Goal: Check status: Check status

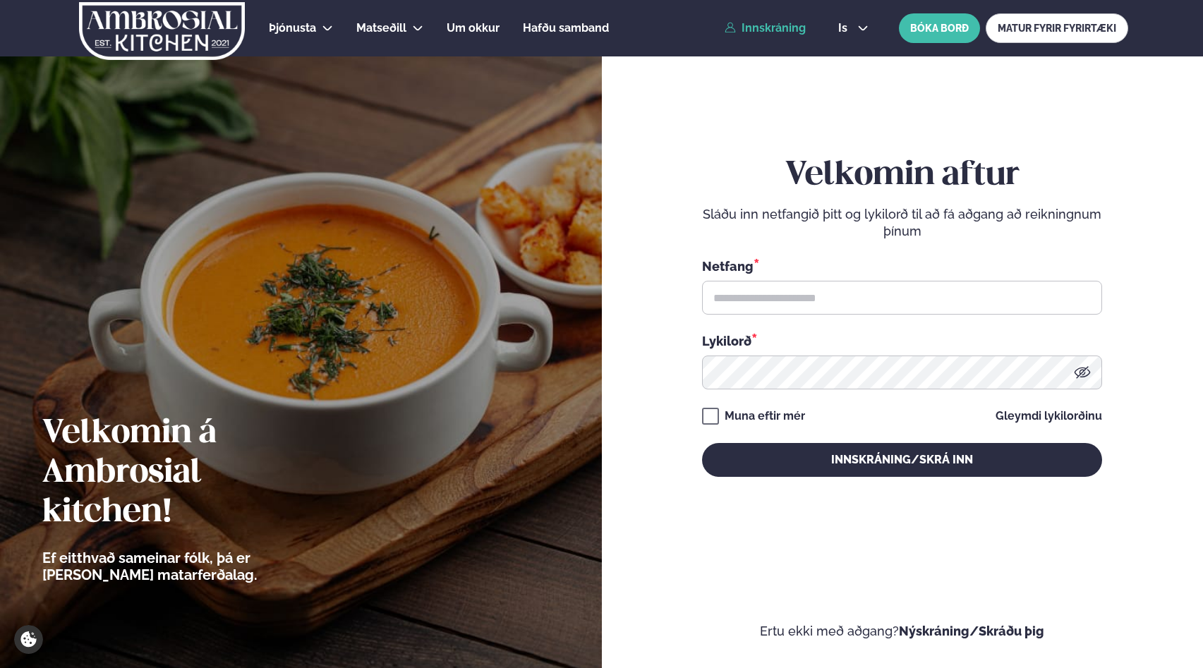
click at [785, 27] on link "Innskráning" at bounding box center [764, 28] width 81 height 13
click at [777, 26] on link "Innskráning" at bounding box center [764, 28] width 81 height 13
click at [797, 298] on input "text" at bounding box center [902, 298] width 400 height 34
type input "**********"
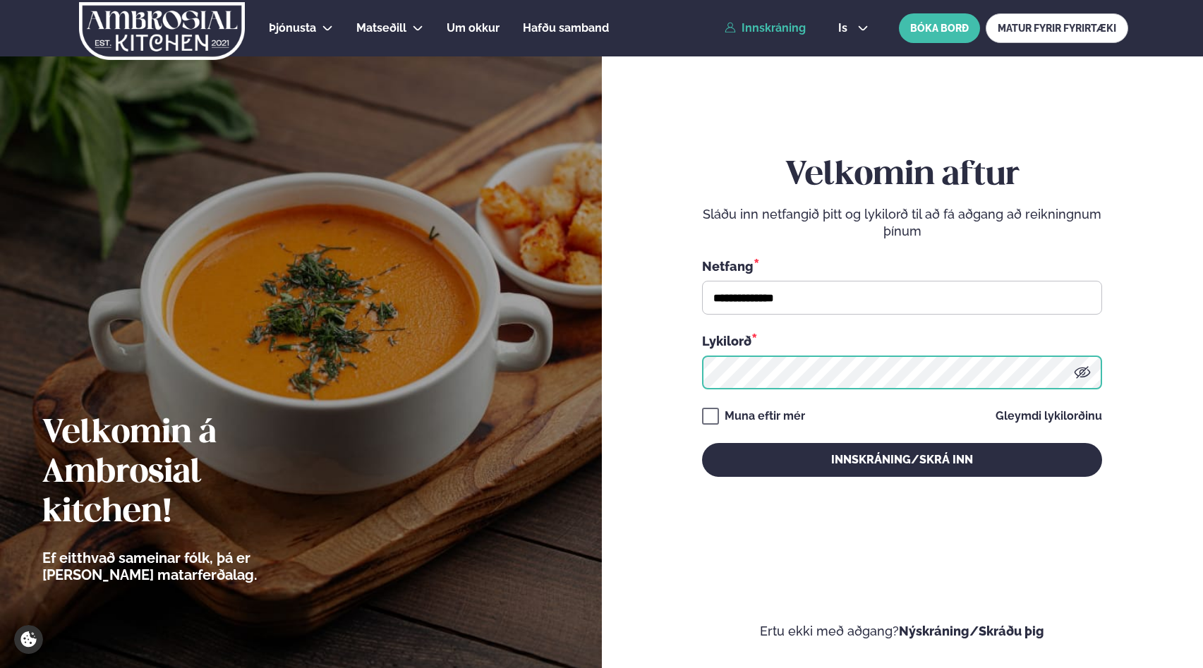
click at [702, 443] on button "Innskráning/Skrá inn" at bounding box center [902, 460] width 400 height 34
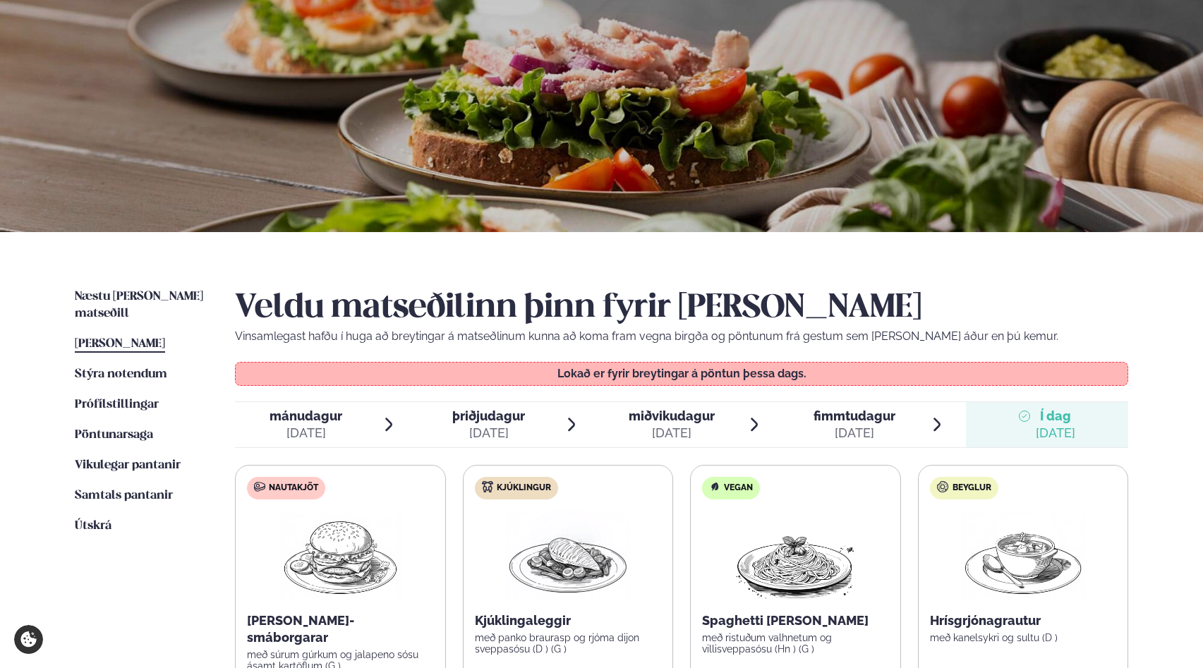
scroll to position [83, 0]
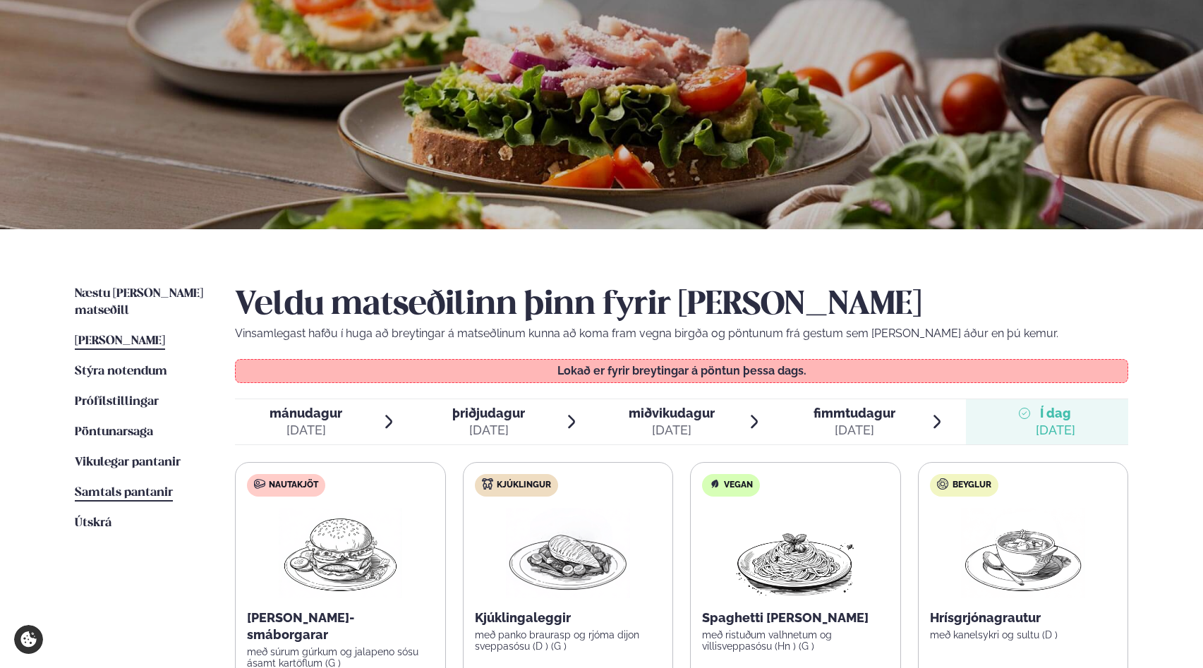
click at [126, 487] on span "Samtals pantanir" at bounding box center [124, 493] width 98 height 12
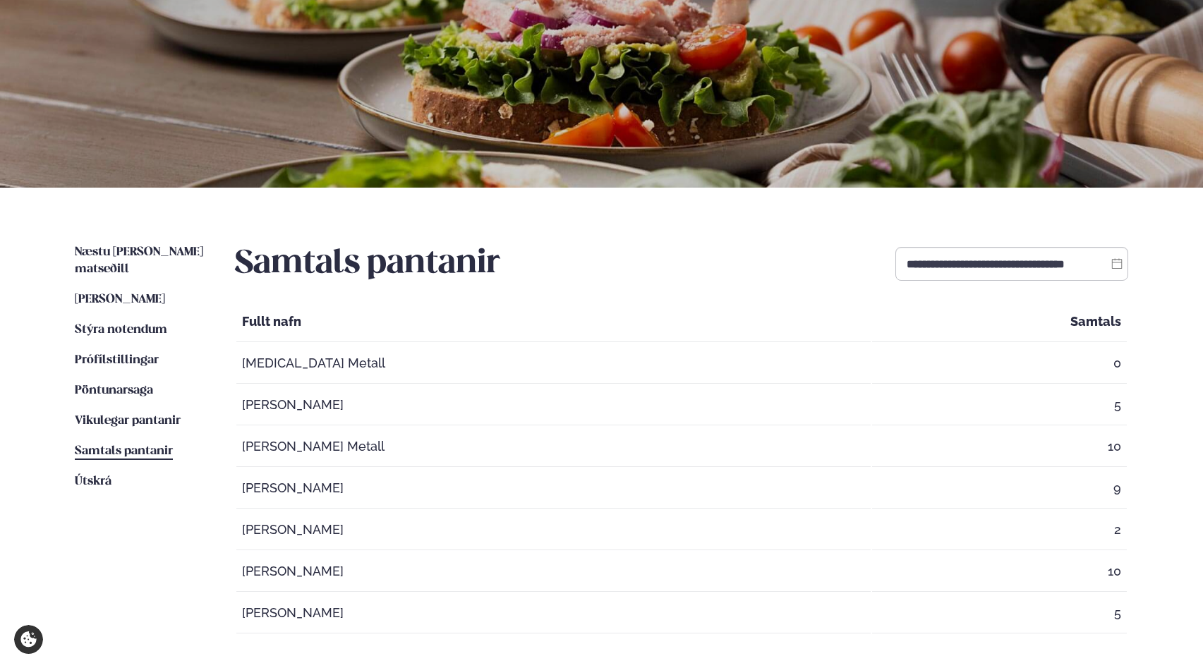
scroll to position [173, 0]
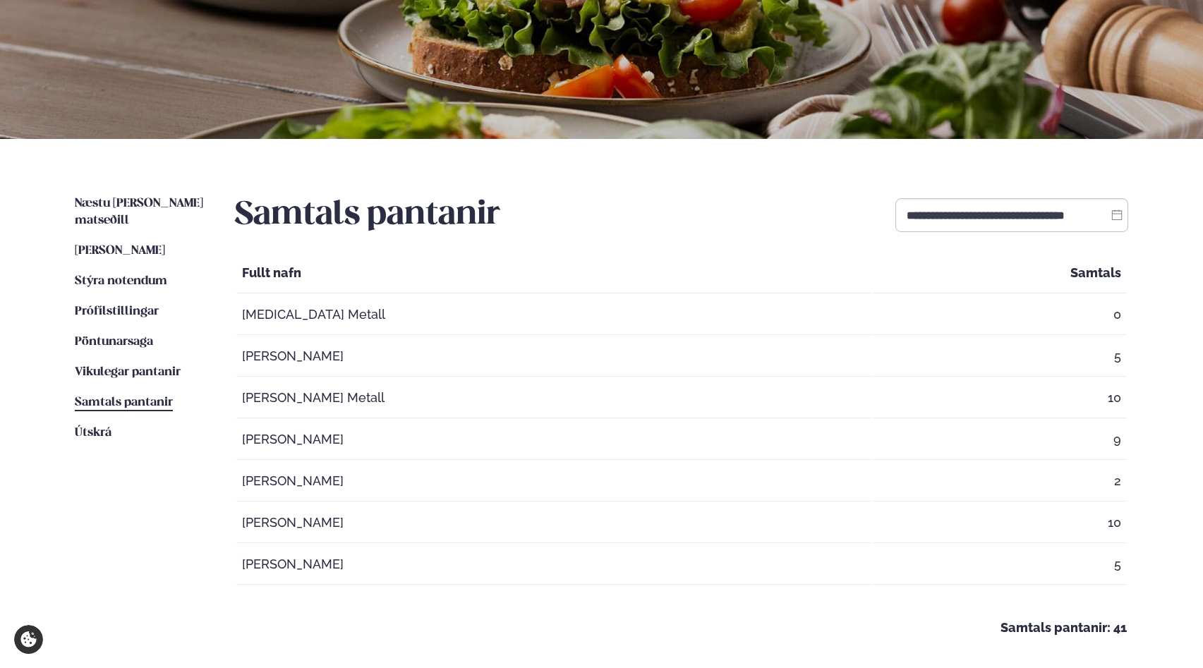
drag, startPoint x: 431, startPoint y: 480, endPoint x: 241, endPoint y: 482, distance: 190.5
click at [241, 482] on td "[PERSON_NAME]" at bounding box center [553, 481] width 634 height 40
click at [198, 492] on ul "Næstu [PERSON_NAME] matseðill Næsta vika [PERSON_NAME] matseðill Þessa [PERSON_…" at bounding box center [141, 416] width 132 height 442
drag, startPoint x: 126, startPoint y: 495, endPoint x: 128, endPoint y: 341, distance: 154.5
click at [129, 490] on ul "Næstu [PERSON_NAME] matseðill Næsta vika [PERSON_NAME] matseðill Þessa [PERSON_…" at bounding box center [141, 416] width 132 height 442
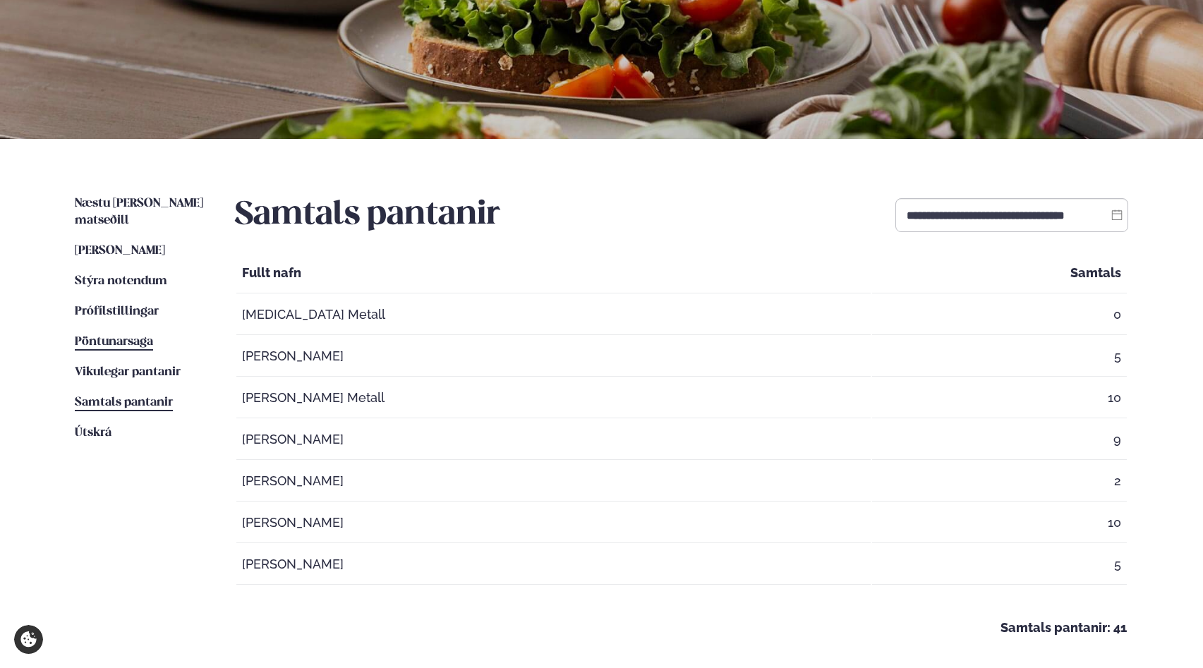
click at [113, 336] on span "Pöntunarsaga" at bounding box center [114, 342] width 78 height 12
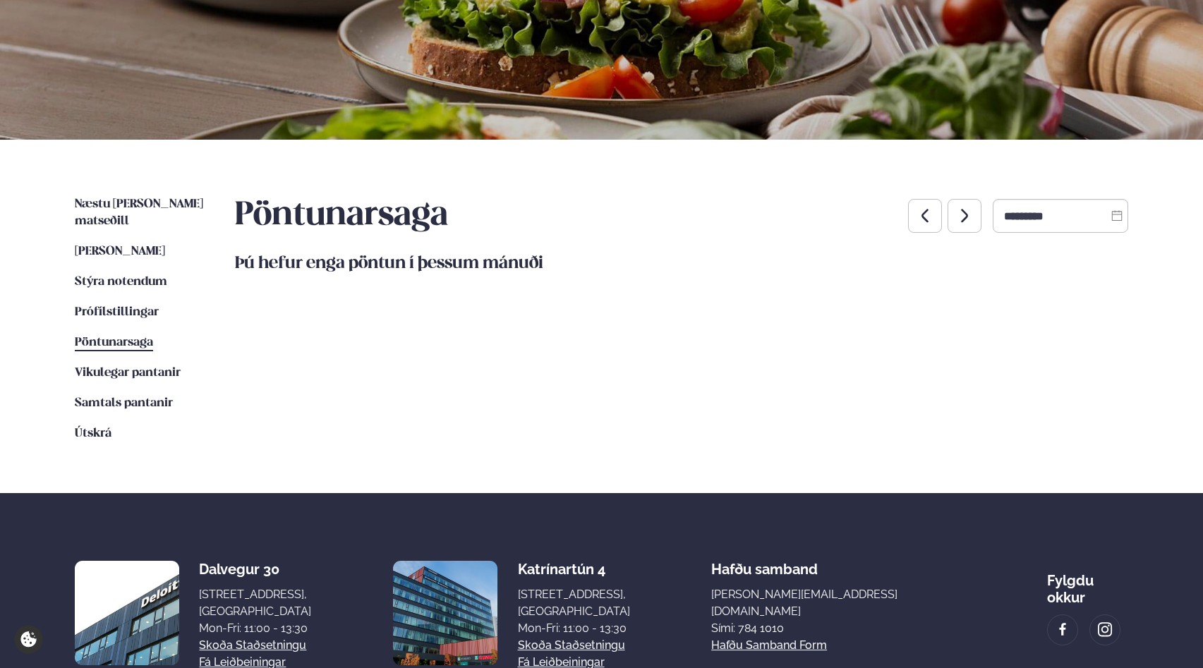
scroll to position [175, 0]
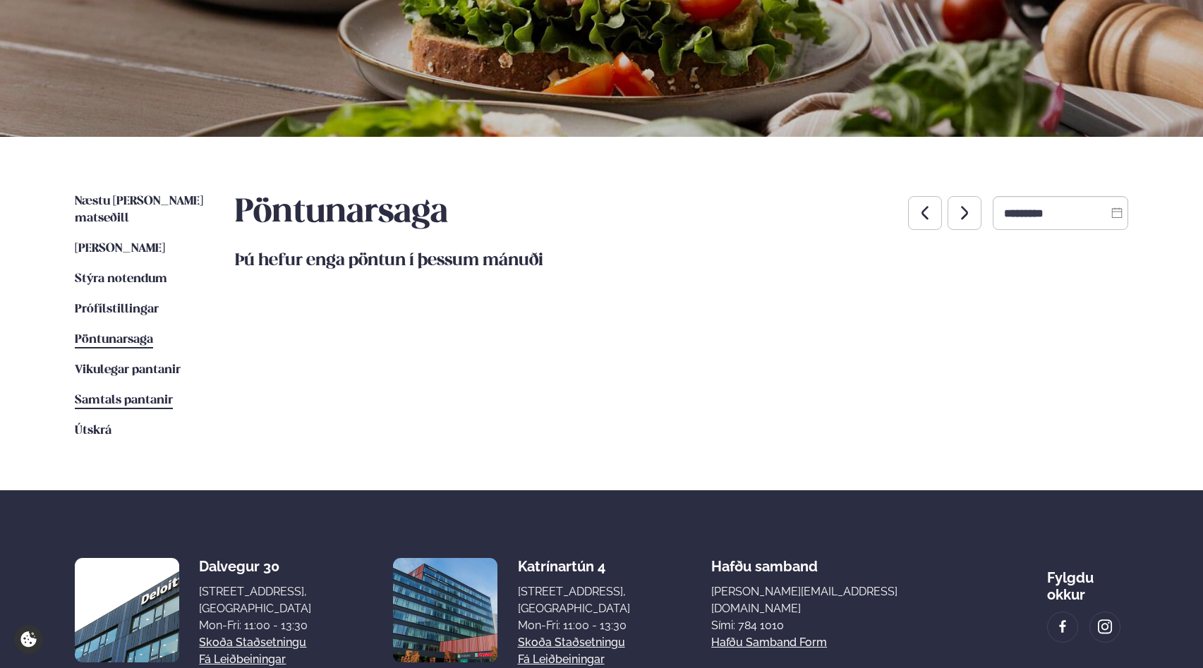
click at [133, 394] on span "Samtals pantanir" at bounding box center [124, 400] width 98 height 12
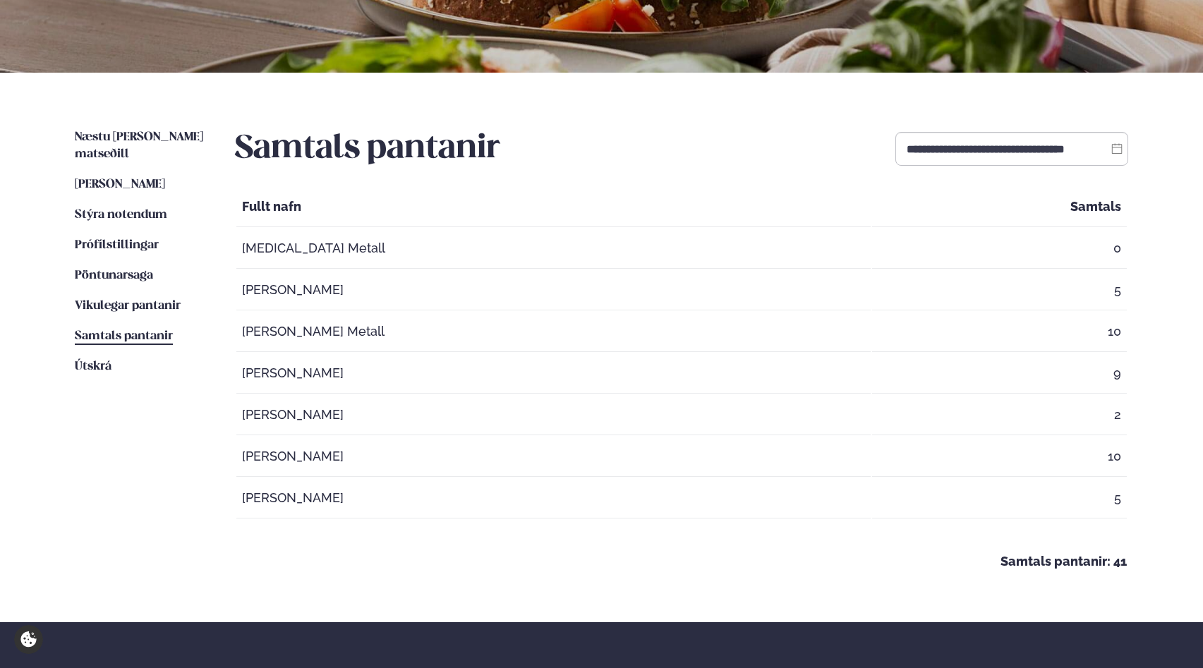
scroll to position [478, 0]
